Goal: Navigation & Orientation: Find specific page/section

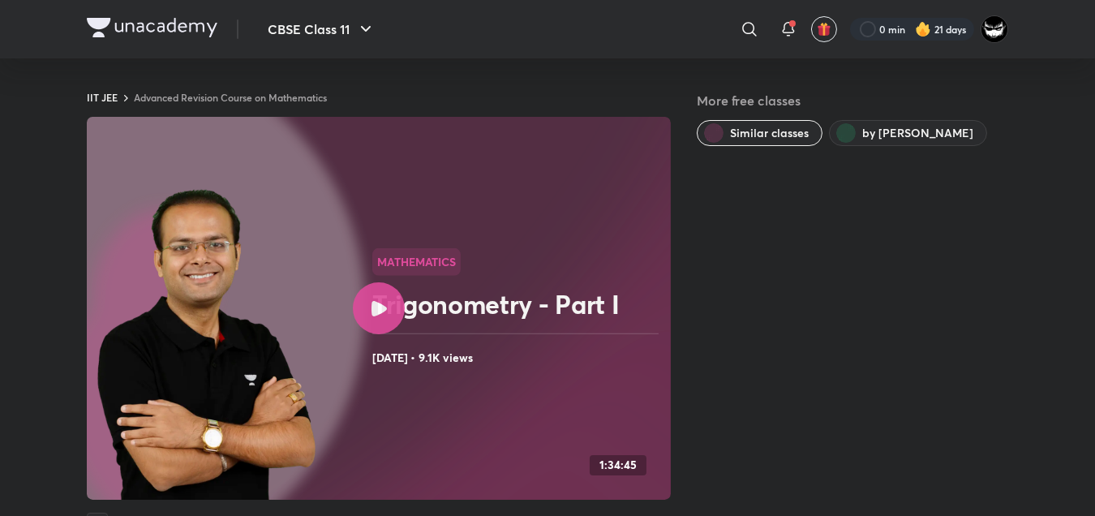
click at [151, 483] on img at bounding box center [207, 347] width 220 height 318
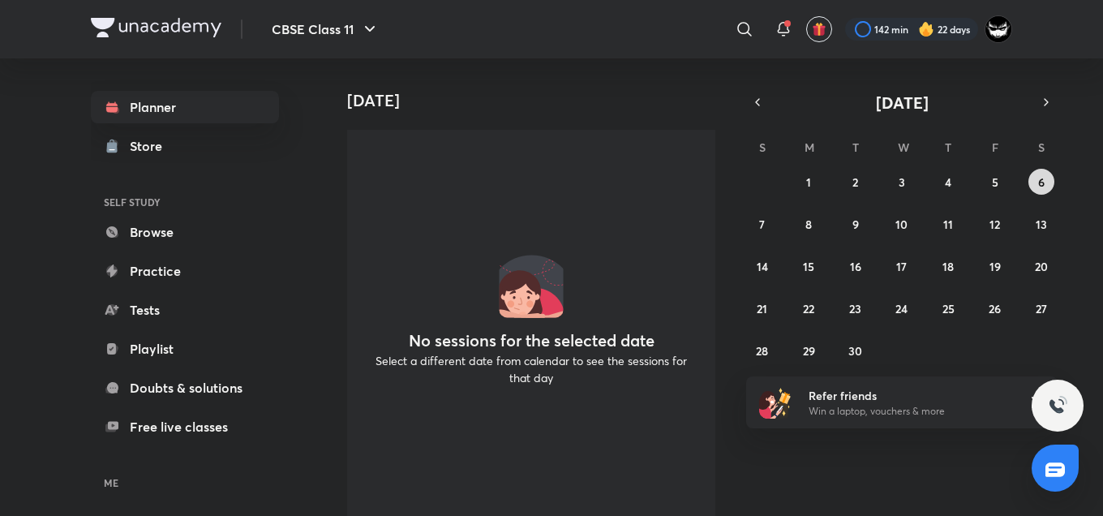
click at [1041, 178] on abbr "6" at bounding box center [1041, 181] width 6 height 15
click at [317, 29] on button "CBSE Class 11" at bounding box center [325, 29] width 127 height 32
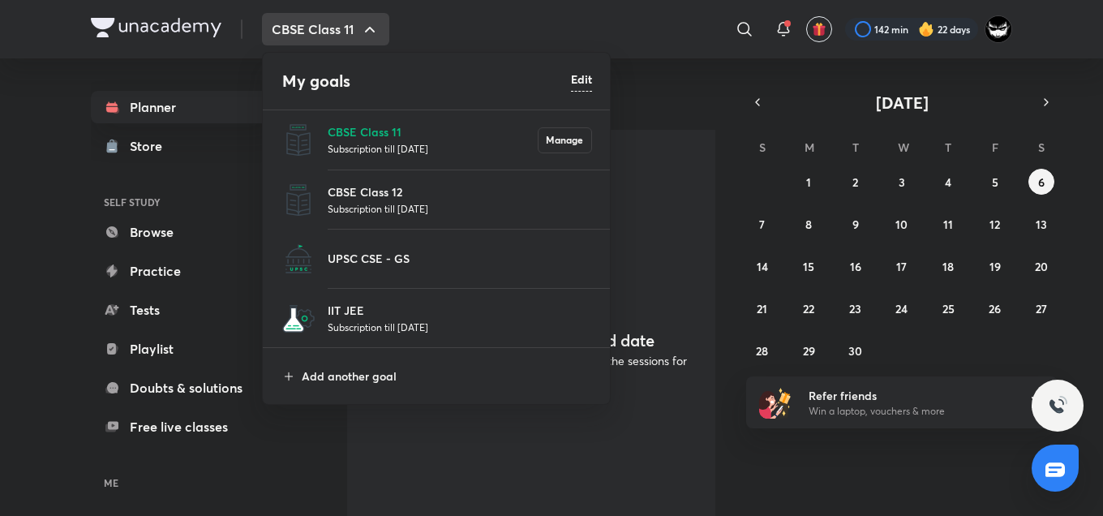
click at [362, 320] on p "Subscription till [DATE]" at bounding box center [460, 327] width 264 height 16
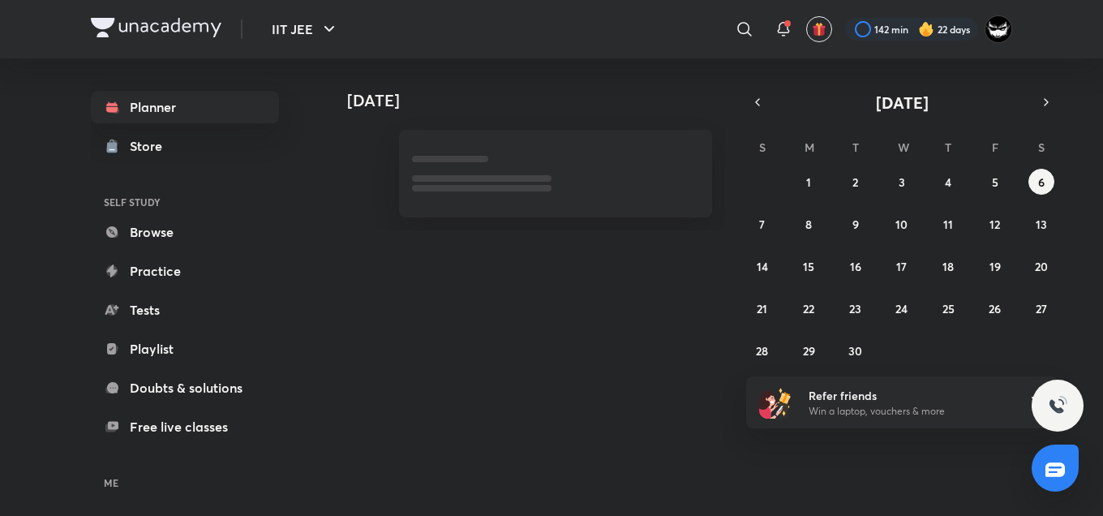
click at [659, 112] on div at bounding box center [518, 163] width 388 height 107
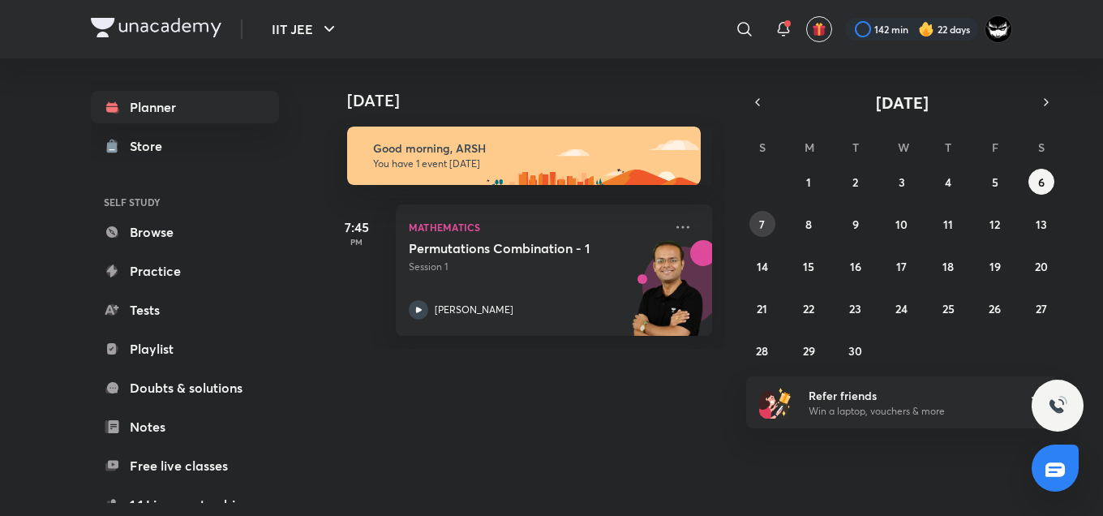
click at [761, 221] on abbr "7" at bounding box center [762, 224] width 6 height 15
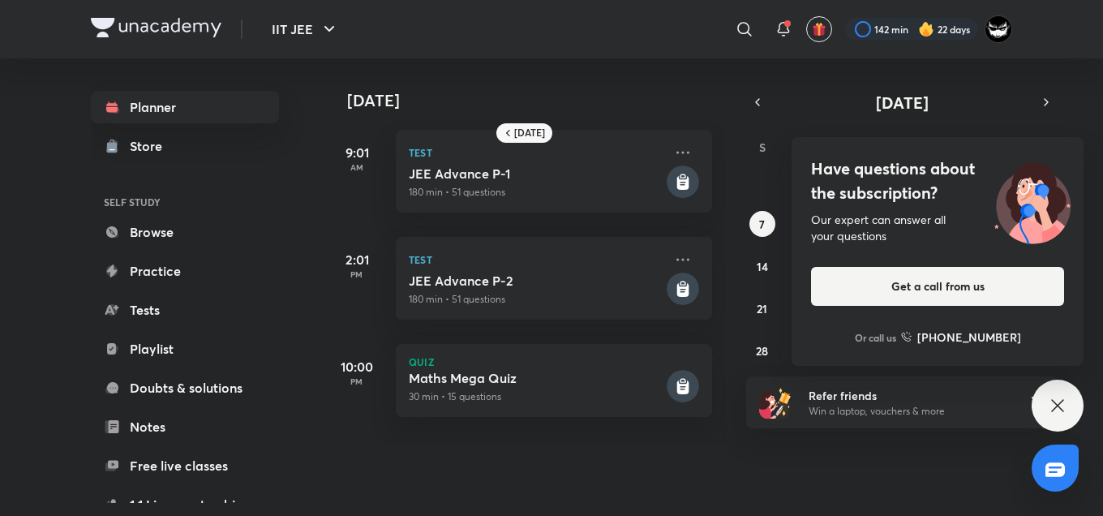
click at [1031, 157] on img at bounding box center [1032, 201] width 102 height 88
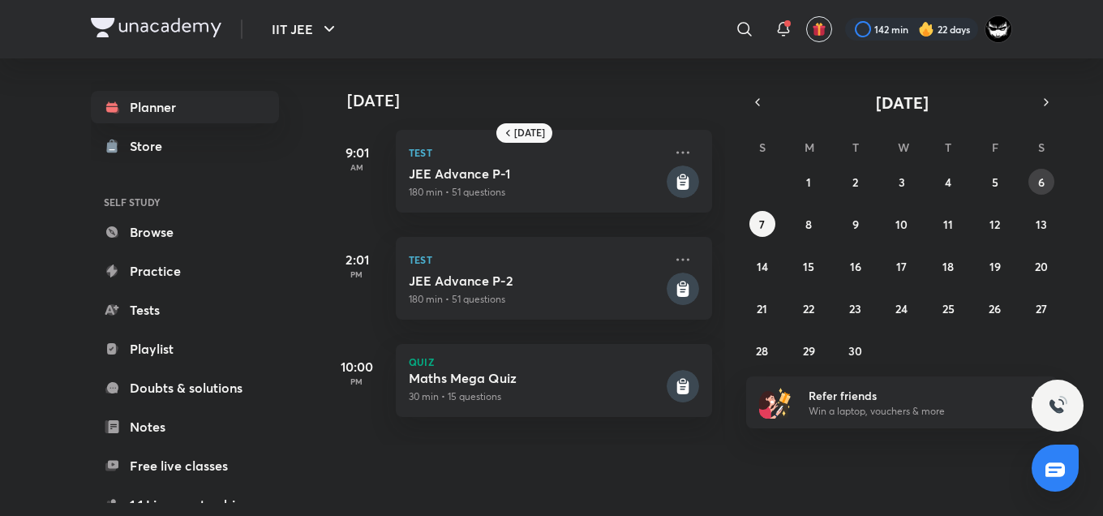
click at [1040, 176] on abbr "6" at bounding box center [1041, 181] width 6 height 15
